Goal: Find specific page/section: Find specific page/section

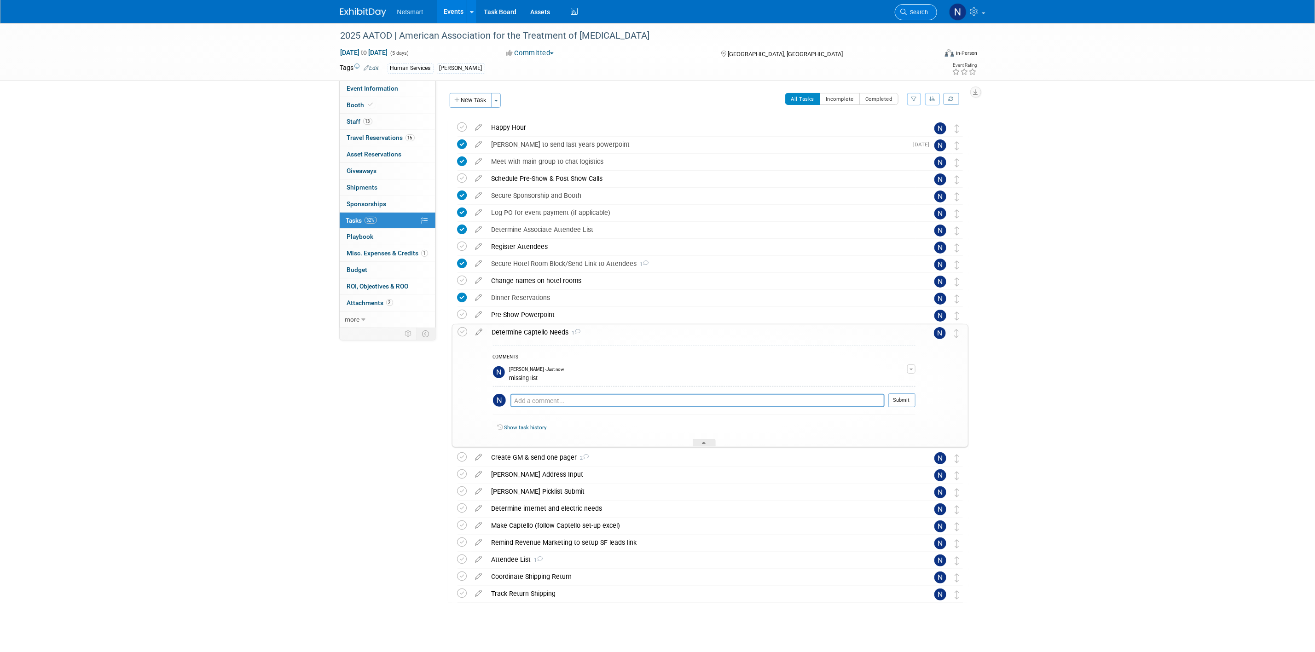
click at [909, 11] on span "Search" at bounding box center [917, 12] width 21 height 7
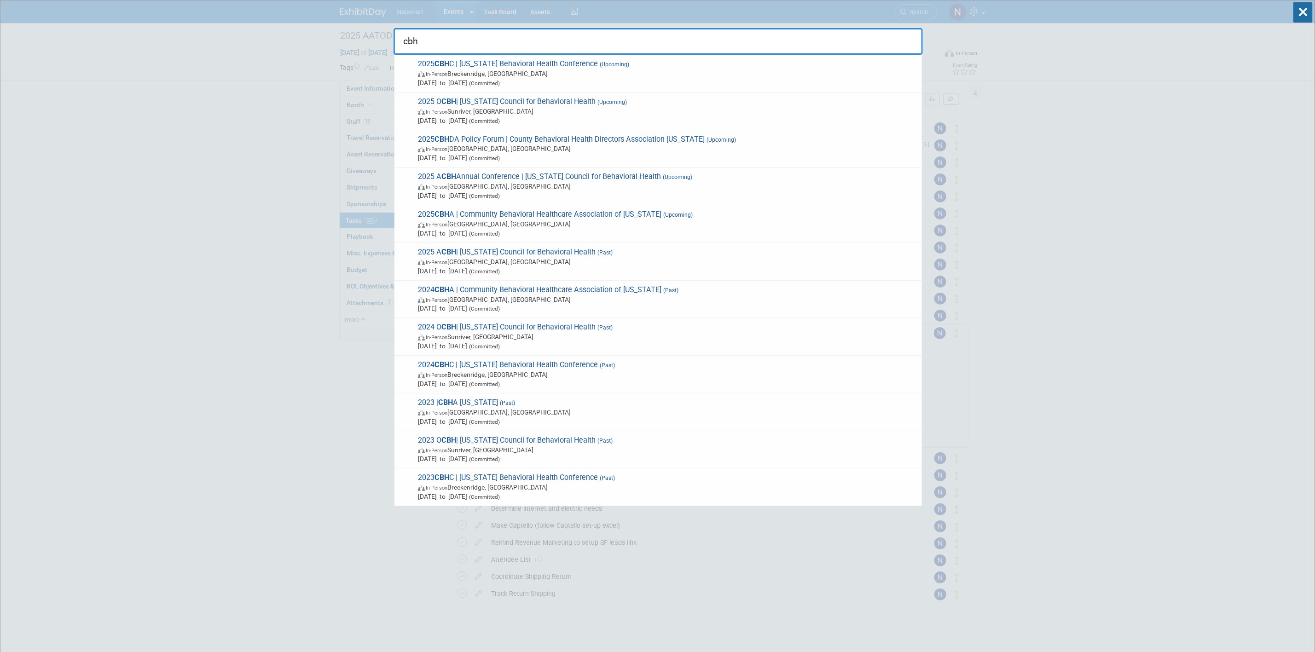
type input "cbhc"
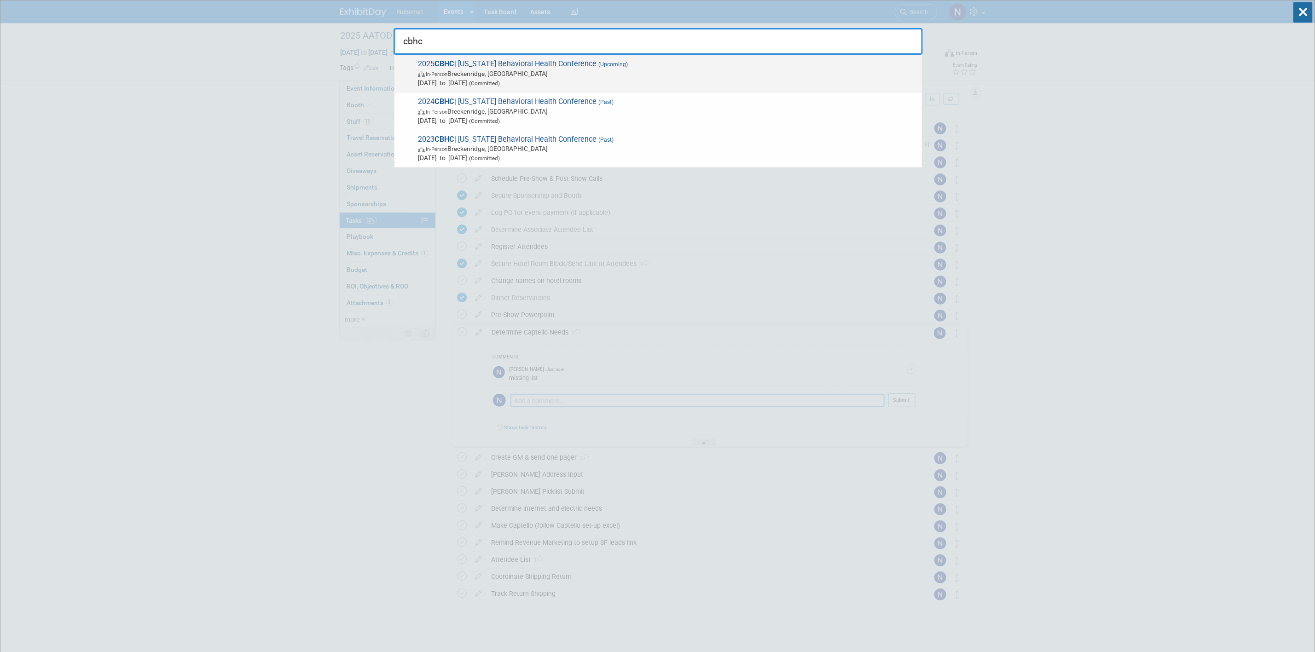
click at [621, 66] on span "(Upcoming)" at bounding box center [612, 64] width 31 height 6
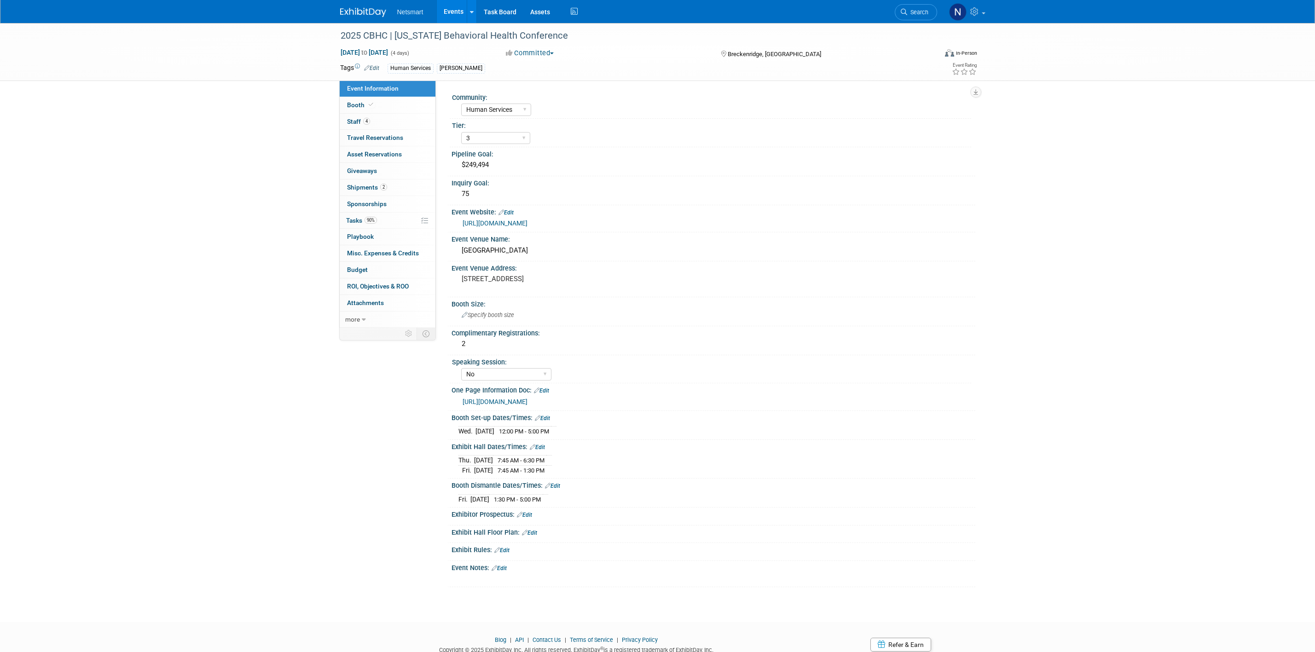
select select "Human Services"
select select "3"
select select "No"
click at [372, 188] on span "Shipments 2" at bounding box center [367, 187] width 40 height 7
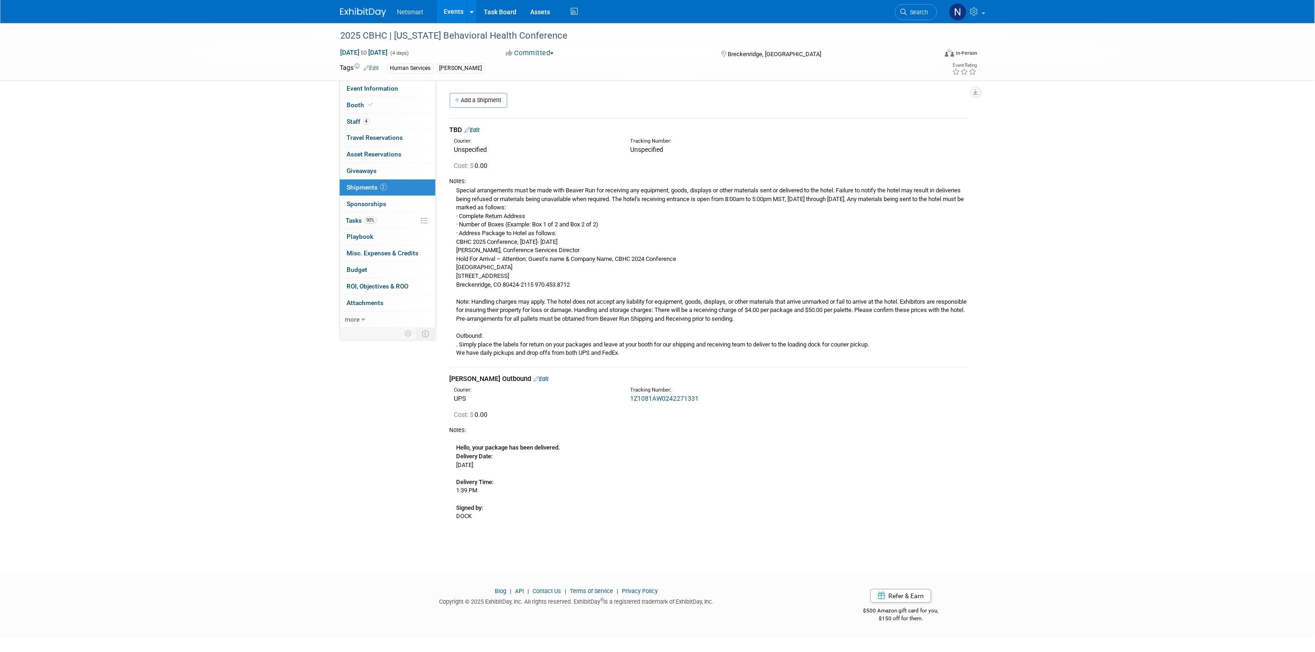
click at [670, 398] on link "1Z1081AW0242271331" at bounding box center [664, 398] width 69 height 7
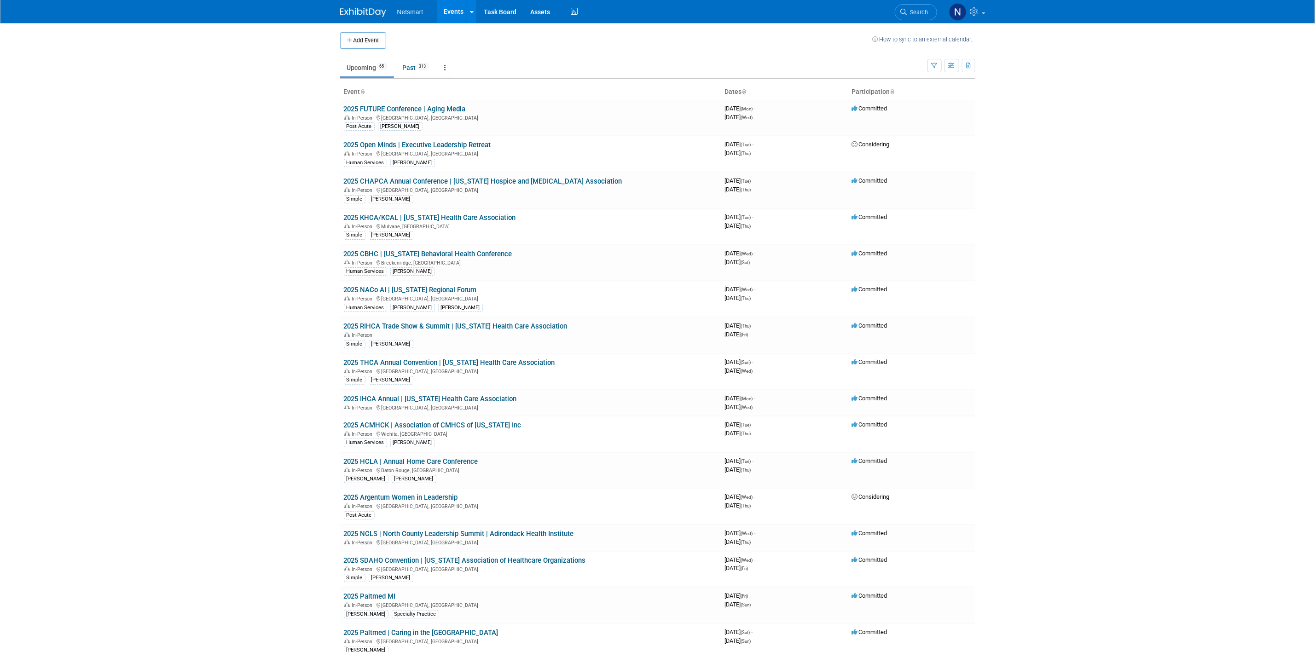
click at [238, 431] on body "Netsmart Events Add Event Bulk Upload Events Shareable Event Boards Recently Vi…" at bounding box center [657, 326] width 1315 height 652
